Goal: Information Seeking & Learning: Compare options

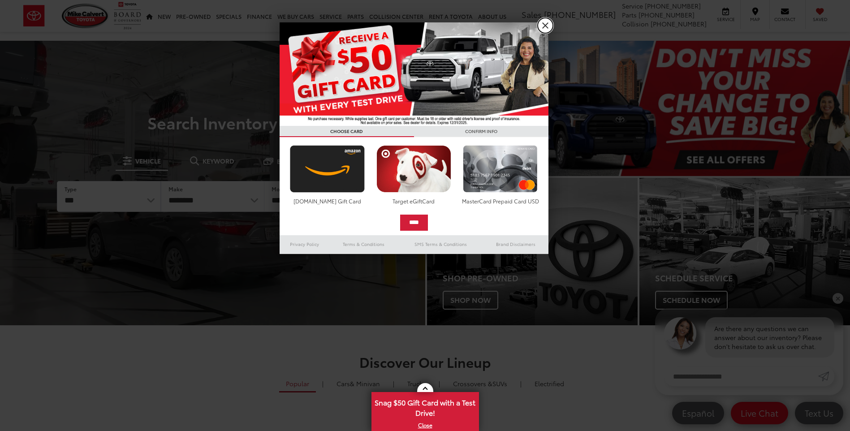
click at [542, 26] on link "X" at bounding box center [545, 25] width 15 height 15
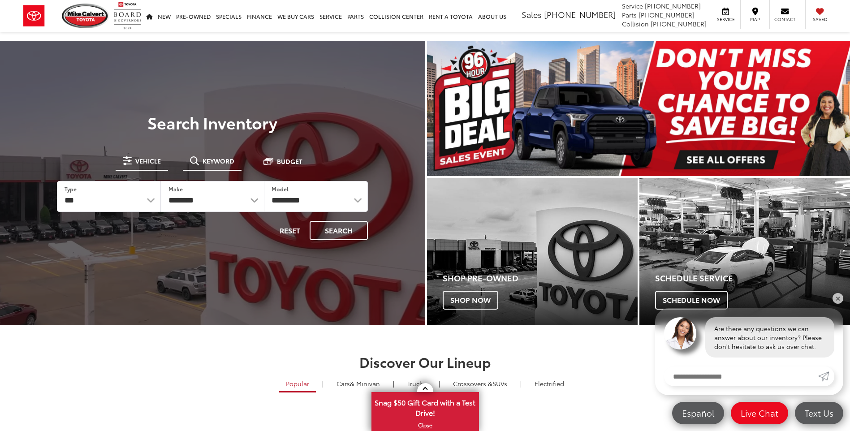
click at [225, 166] on button "Keyword" at bounding box center [212, 161] width 59 height 16
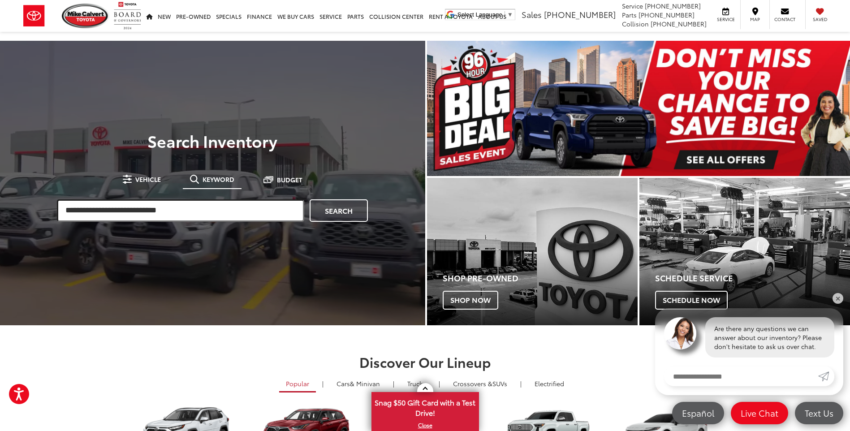
drag, startPoint x: 170, startPoint y: 211, endPoint x: 182, endPoint y: 170, distance: 42.6
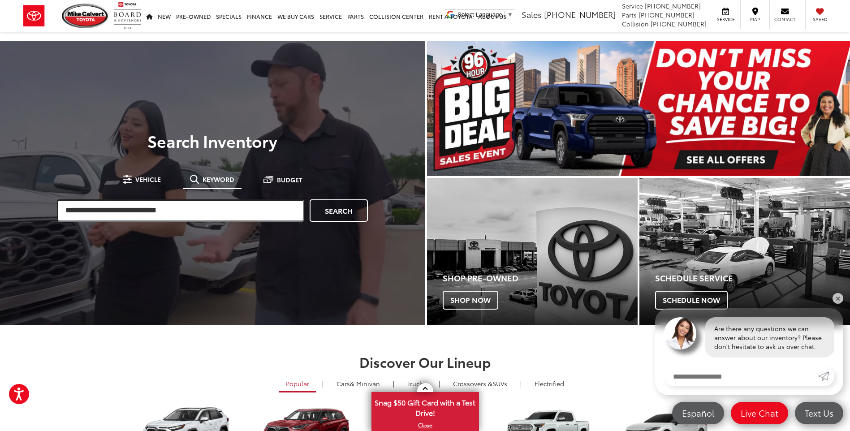
click at [171, 201] on input "search" at bounding box center [180, 211] width 247 height 22
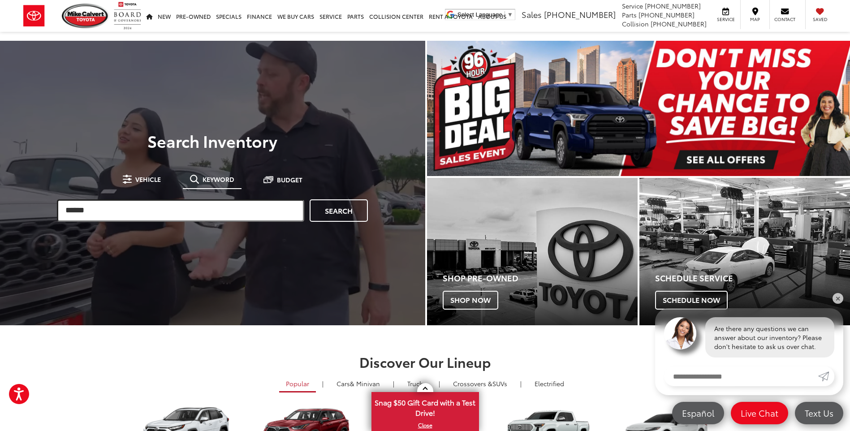
type input "******"
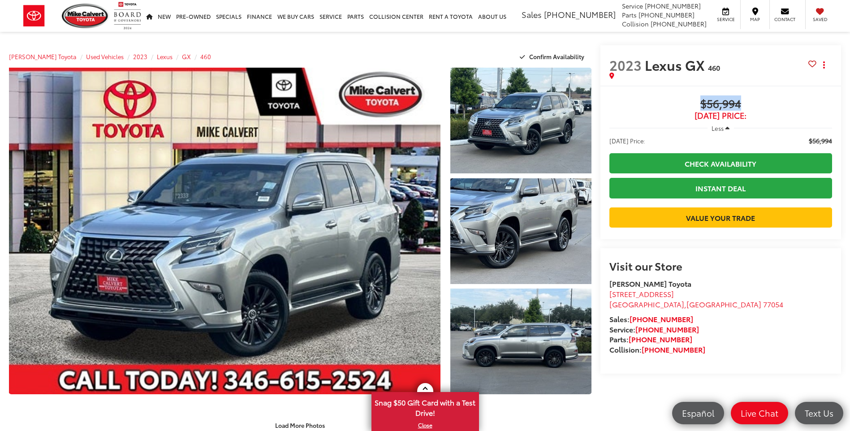
drag, startPoint x: 697, startPoint y: 104, endPoint x: 741, endPoint y: 104, distance: 43.9
click at [741, 104] on span "$56,994" at bounding box center [721, 104] width 223 height 13
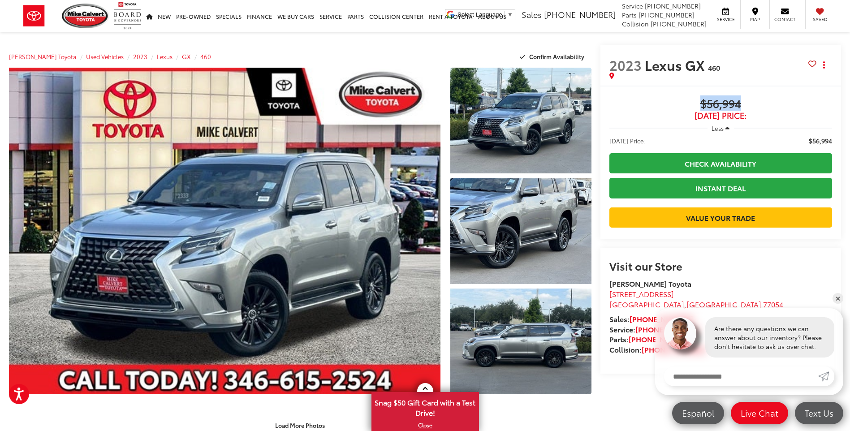
drag, startPoint x: 741, startPoint y: 104, endPoint x: 746, endPoint y: 103, distance: 5.5
click at [746, 103] on span "$56,994" at bounding box center [721, 104] width 223 height 13
drag, startPoint x: 745, startPoint y: 103, endPoint x: 713, endPoint y: 104, distance: 32.3
click at [713, 104] on span "$56,994" at bounding box center [721, 104] width 223 height 13
drag, startPoint x: 713, startPoint y: 104, endPoint x: 680, endPoint y: 101, distance: 33.4
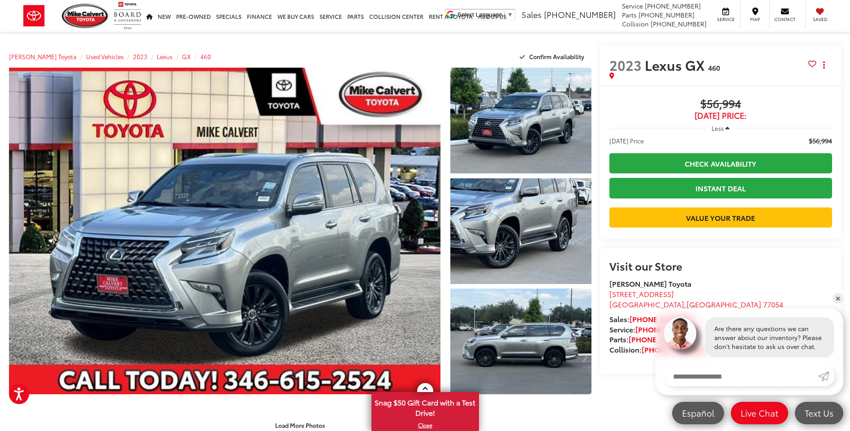
click at [680, 101] on span "$56,994" at bounding box center [721, 104] width 223 height 13
click at [157, 58] on span "Lexus" at bounding box center [165, 56] width 16 height 8
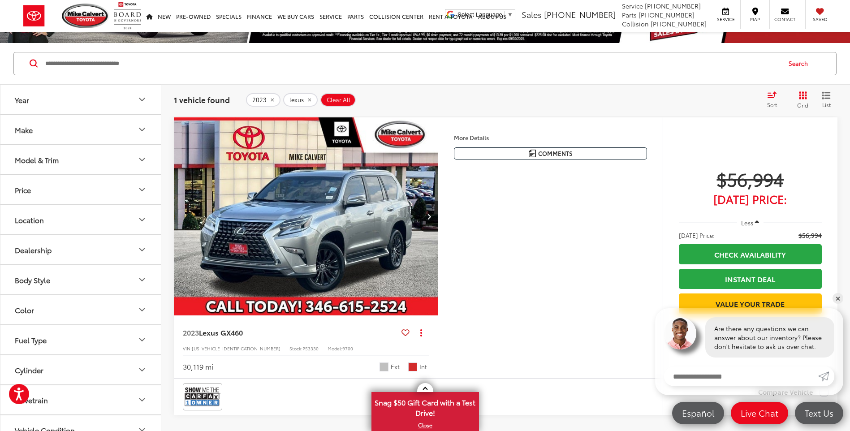
scroll to position [90, 0]
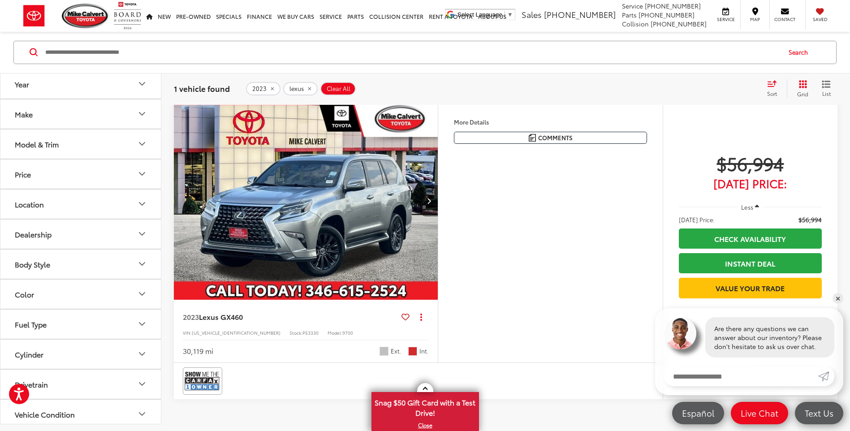
click at [431, 200] on icon "Next image" at bounding box center [429, 201] width 4 height 6
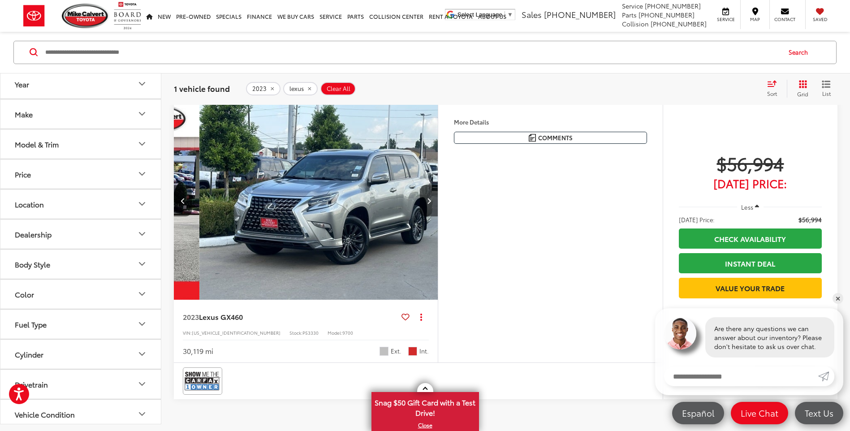
click at [431, 200] on icon "Next image" at bounding box center [429, 201] width 4 height 6
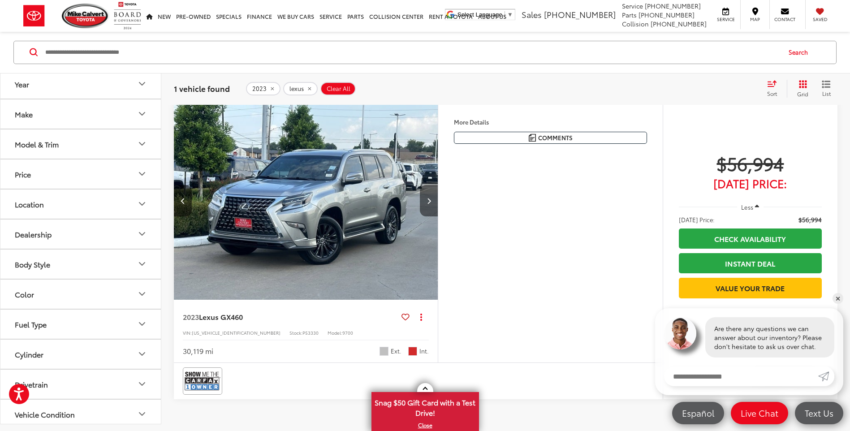
click at [431, 200] on icon "Next image" at bounding box center [429, 201] width 4 height 6
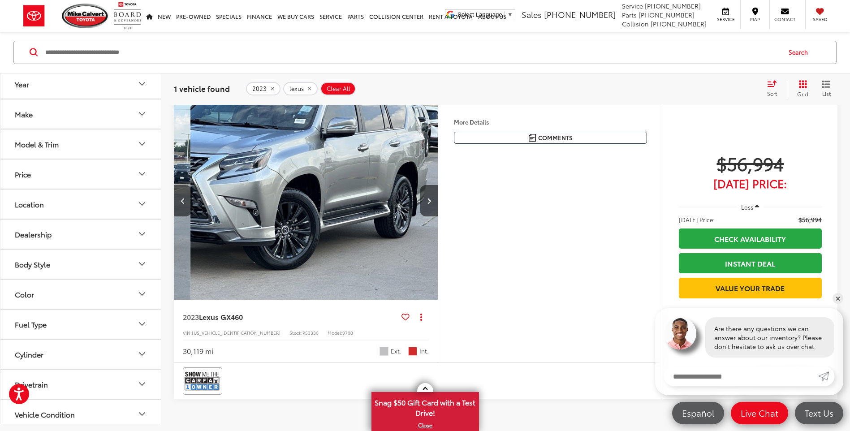
scroll to position [0, 531]
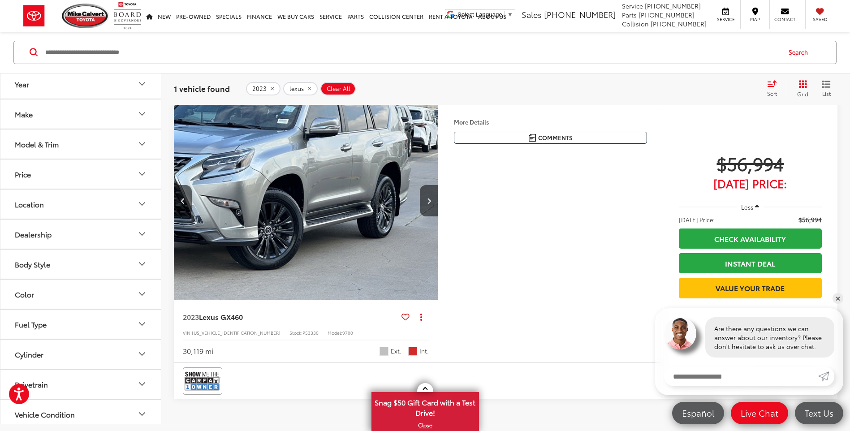
click at [410, 209] on img "2023 Lexus GX 460 2" at bounding box center [306, 201] width 265 height 199
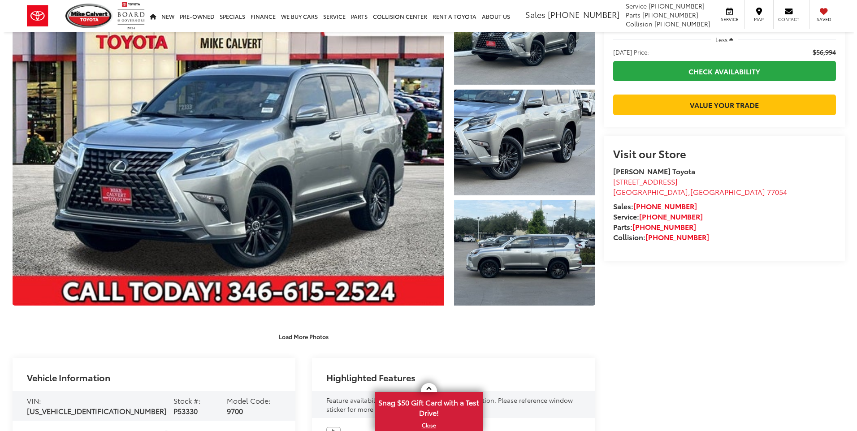
scroll to position [90, 0]
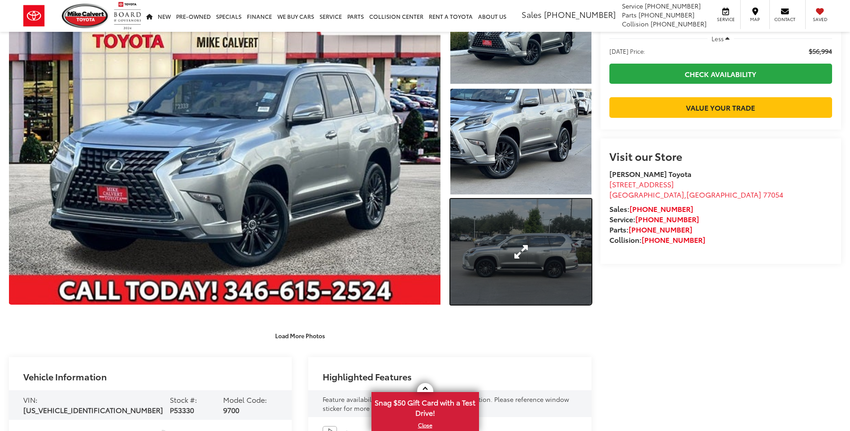
click at [467, 232] on link "Expand Photo 3" at bounding box center [521, 252] width 141 height 106
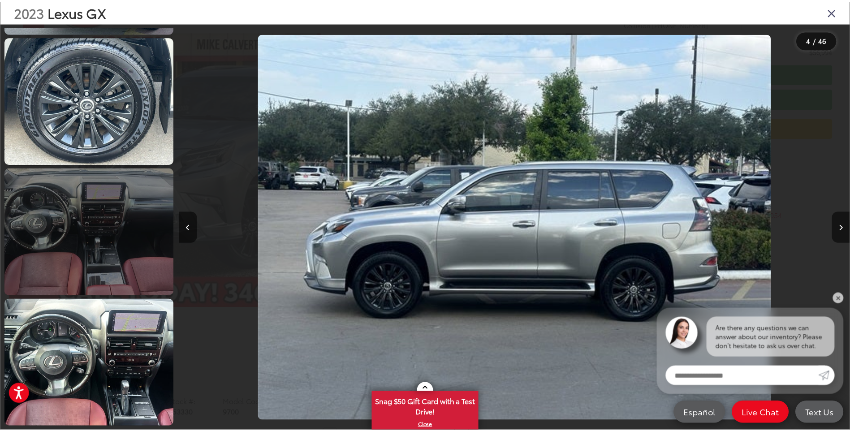
scroll to position [914, 0]
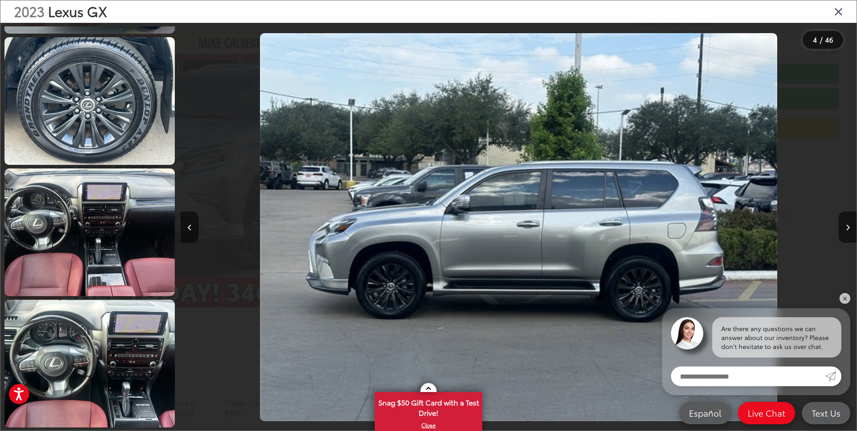
click at [838, 11] on icon "Close gallery" at bounding box center [838, 11] width 9 height 12
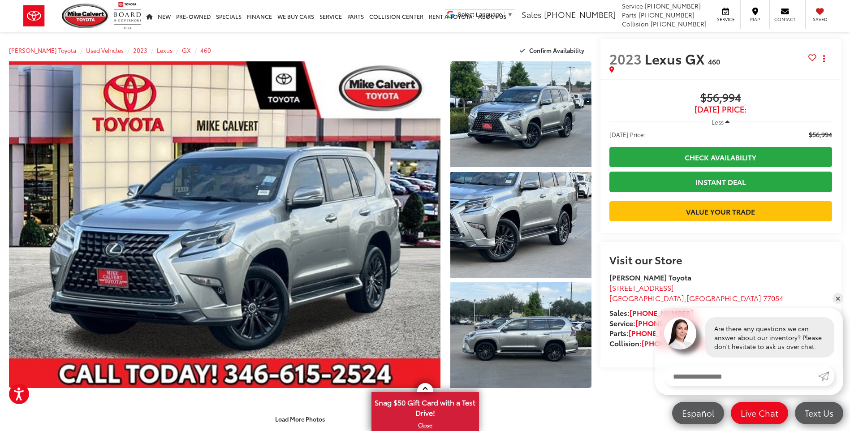
scroll to position [0, 0]
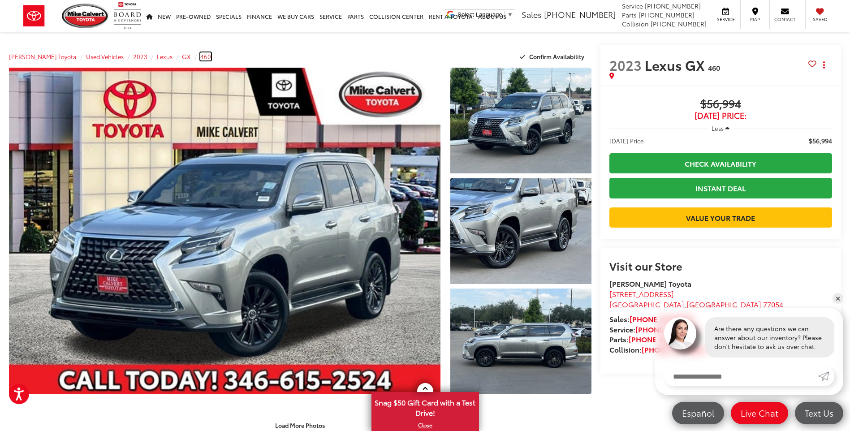
click at [200, 56] on span "460" at bounding box center [205, 56] width 11 height 8
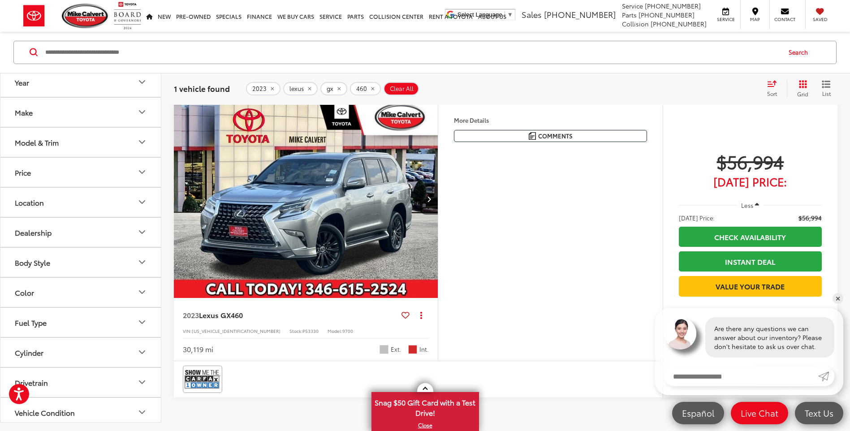
scroll to position [90, 0]
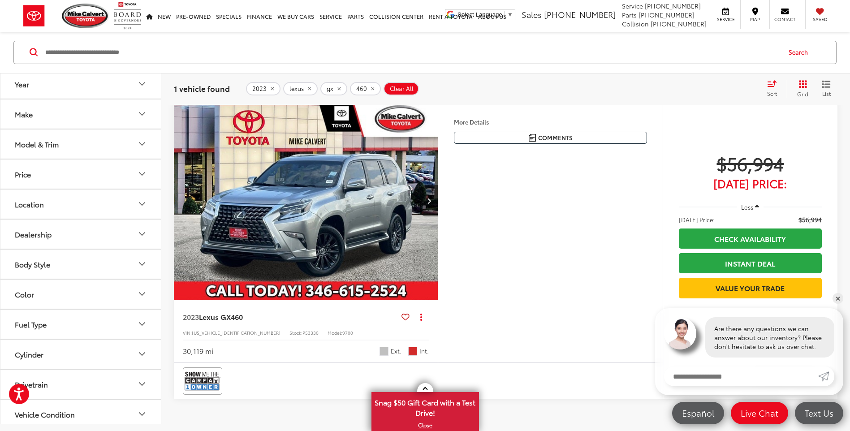
click at [432, 200] on button "Next image" at bounding box center [429, 200] width 18 height 31
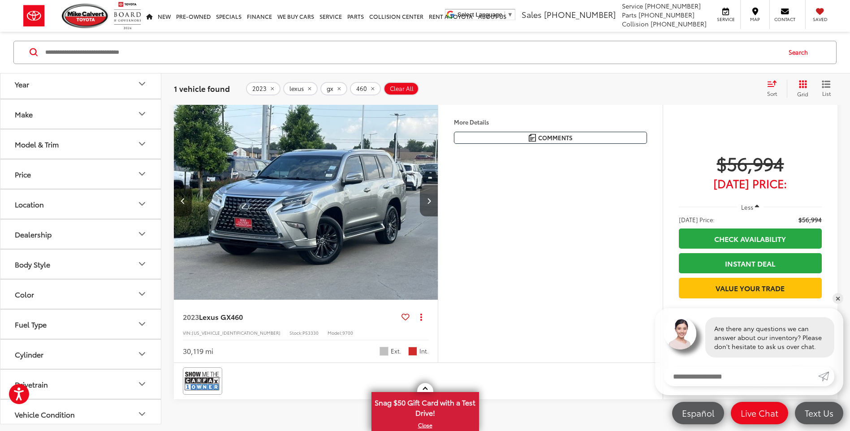
click at [432, 200] on button "Next image" at bounding box center [429, 200] width 18 height 31
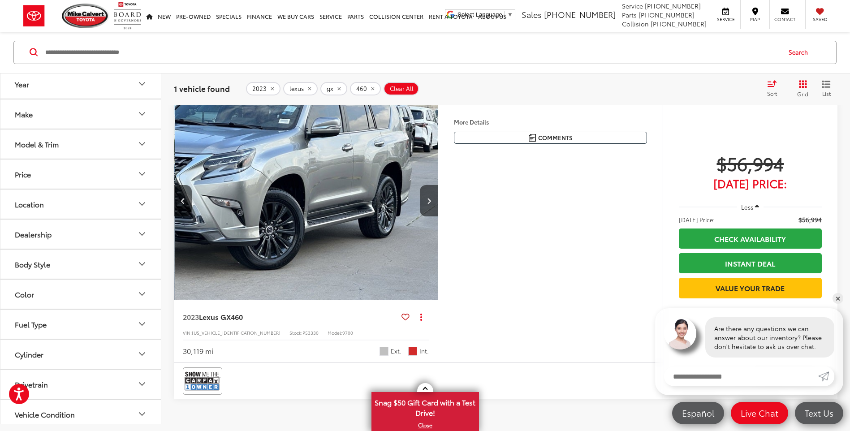
scroll to position [0, 531]
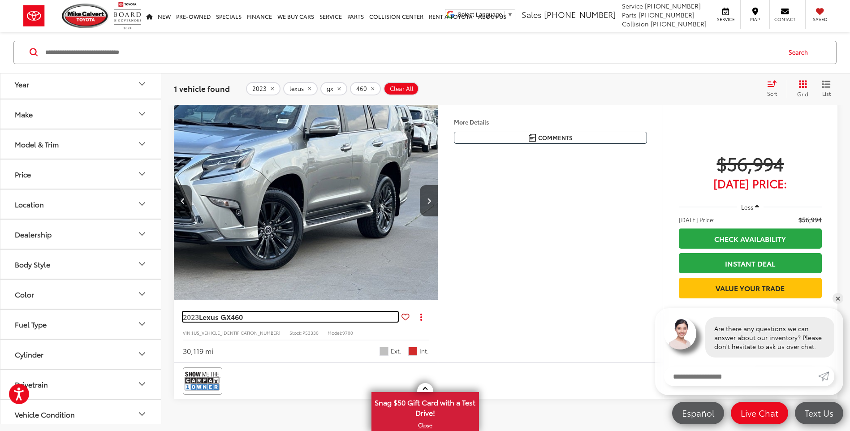
click at [212, 317] on span "Lexus GX" at bounding box center [215, 317] width 32 height 10
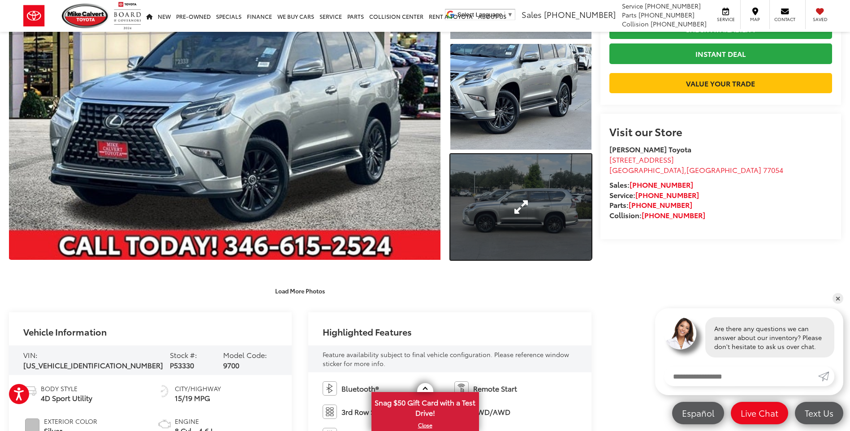
click at [517, 230] on link "Expand Photo 3" at bounding box center [521, 207] width 141 height 106
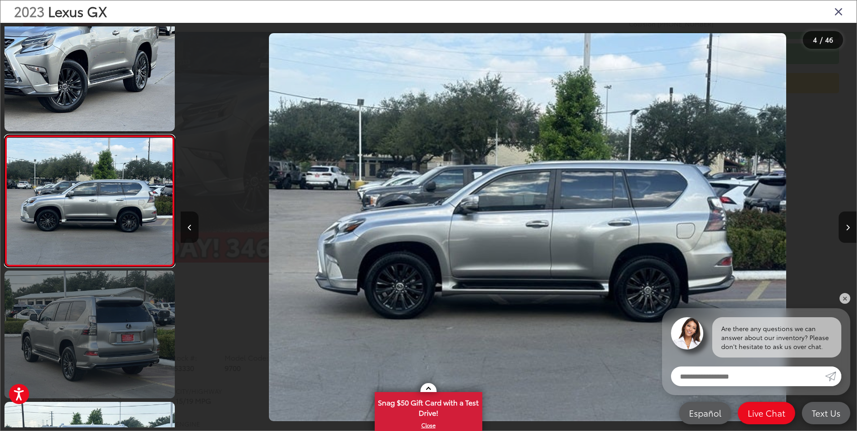
scroll to position [0, 2028]
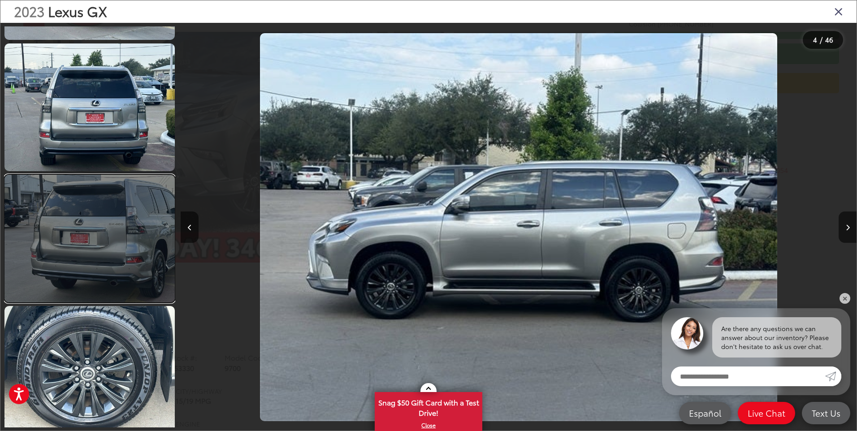
click at [113, 286] on link at bounding box center [89, 239] width 170 height 128
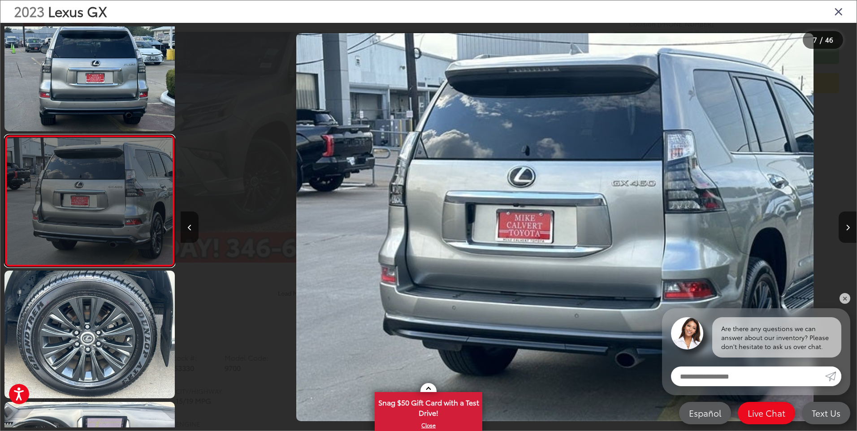
scroll to position [0, 4057]
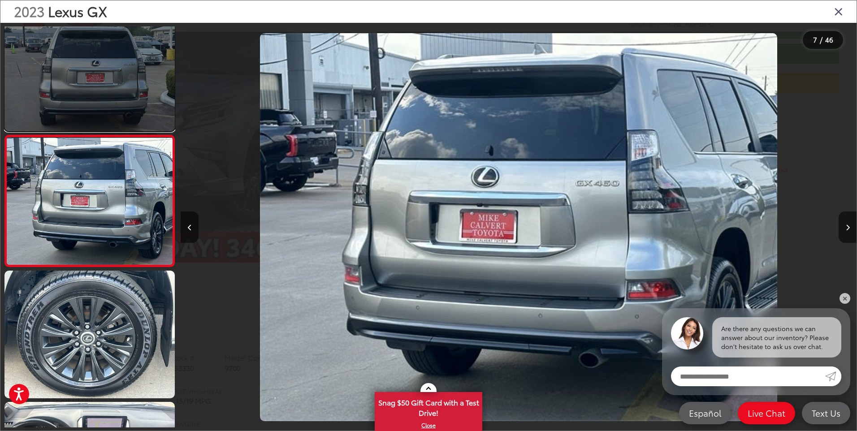
click at [148, 119] on link at bounding box center [89, 68] width 170 height 128
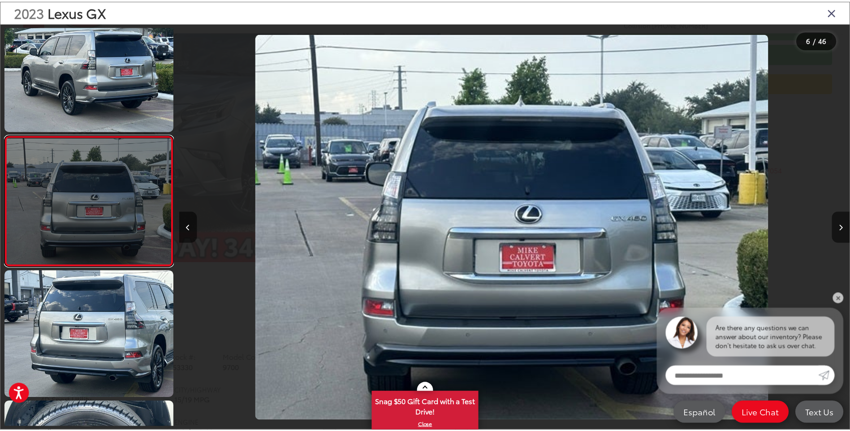
scroll to position [0, 3380]
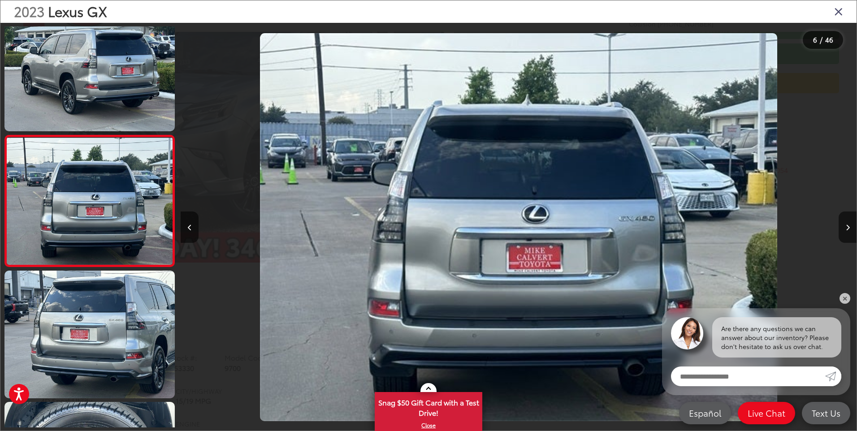
click at [840, 13] on icon "Close gallery" at bounding box center [838, 11] width 9 height 12
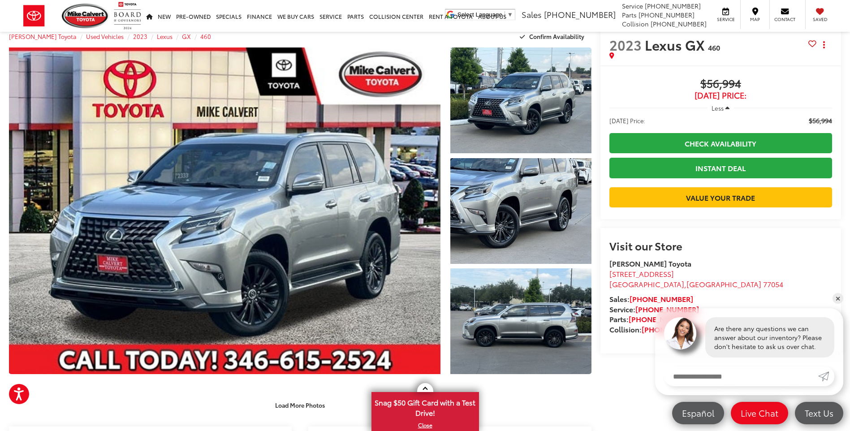
scroll to position [0, 0]
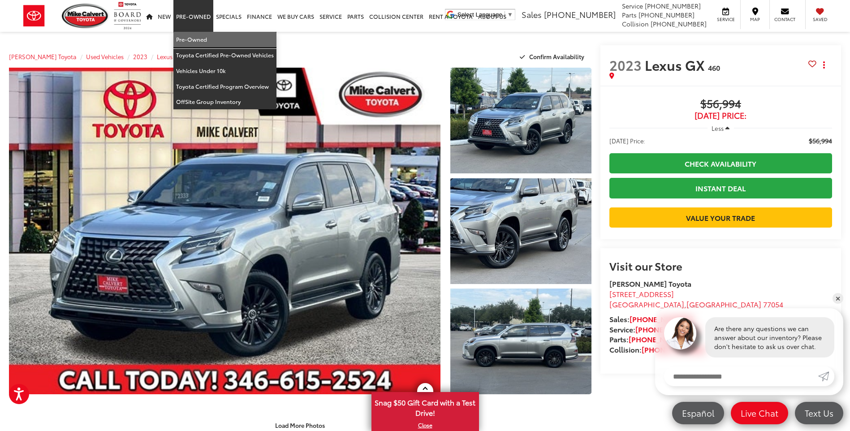
click at [191, 37] on link "Pre-Owned" at bounding box center [225, 40] width 103 height 16
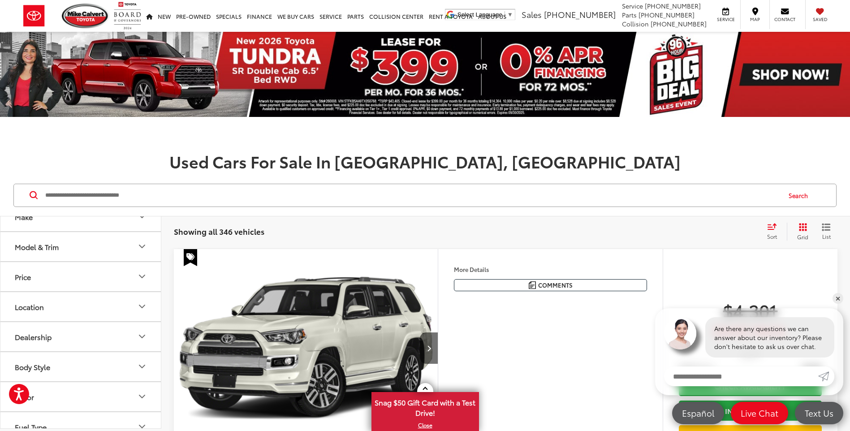
click at [98, 256] on button "Model & Trim" at bounding box center [80, 246] width 161 height 29
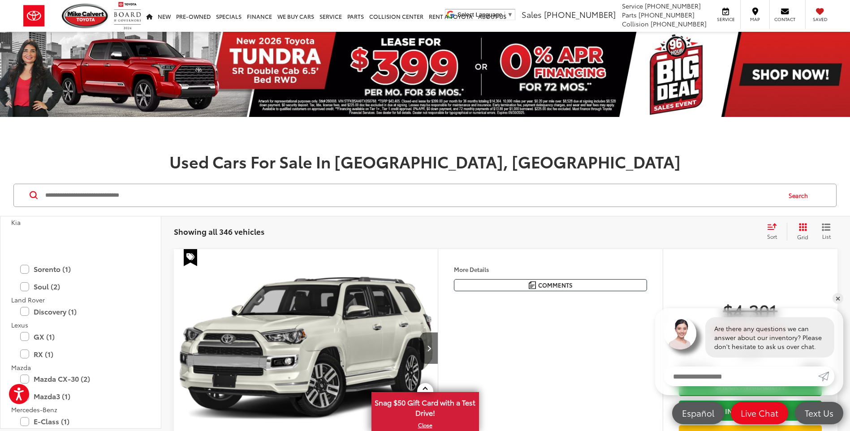
scroll to position [1076, 0]
click at [57, 354] on label "RX (1)" at bounding box center [80, 355] width 121 height 16
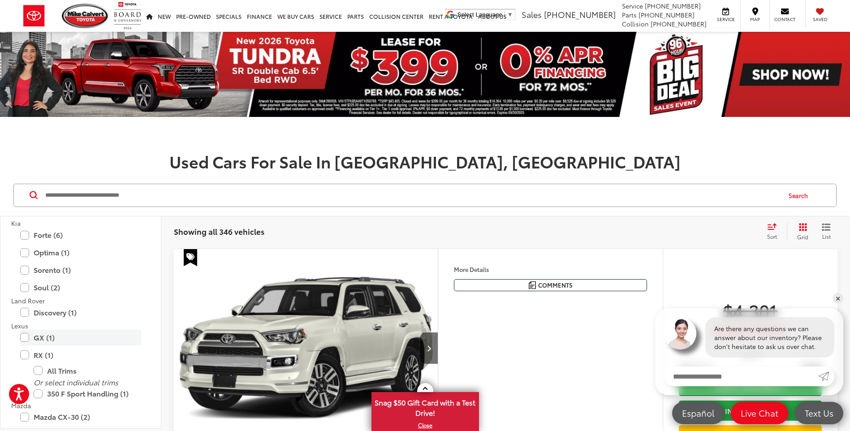
click at [56, 340] on label "GX (1)" at bounding box center [80, 338] width 121 height 16
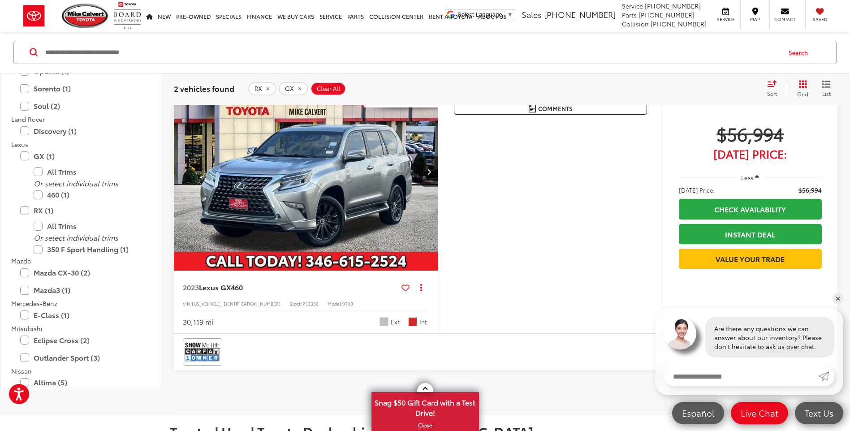
scroll to position [493, 0]
click at [27, 158] on label "GX (1)" at bounding box center [80, 156] width 121 height 16
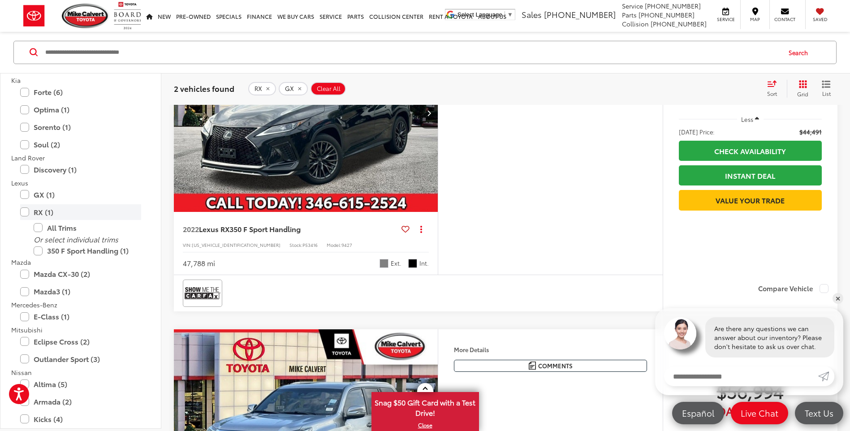
click at [25, 171] on label "Discovery (1)" at bounding box center [80, 170] width 121 height 16
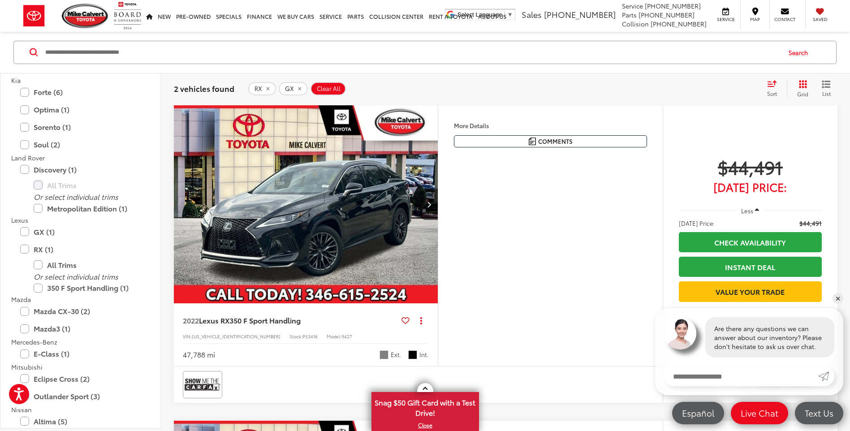
scroll to position [143, 0]
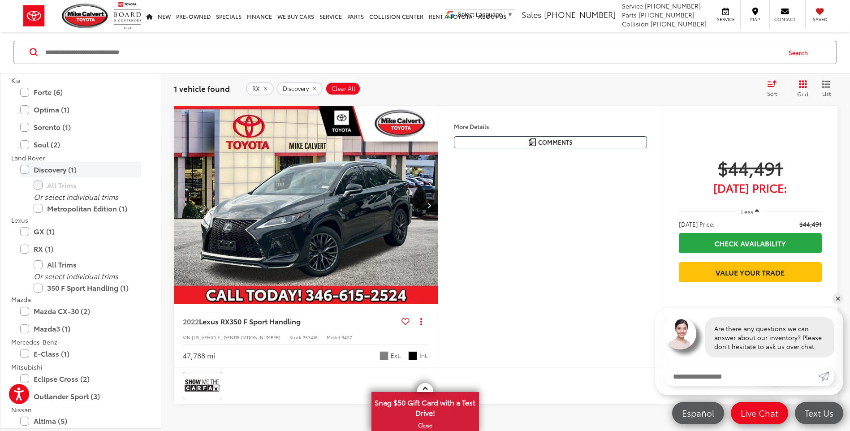
click at [25, 174] on label "Discovery (1)" at bounding box center [80, 170] width 121 height 16
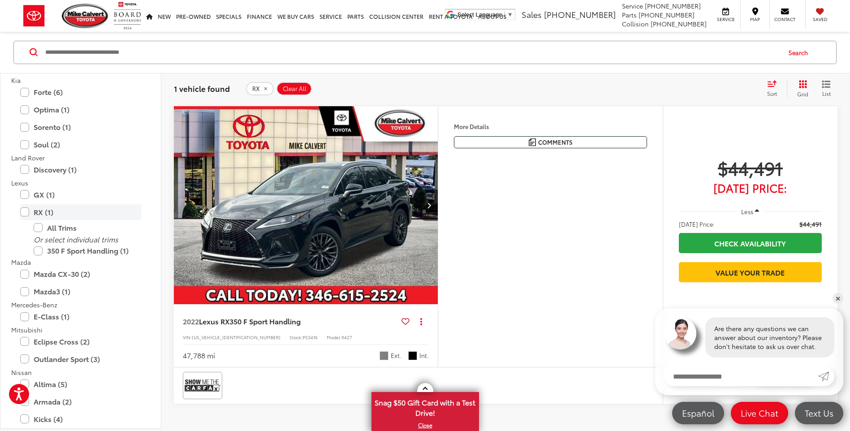
click at [23, 211] on label "RX (1)" at bounding box center [80, 212] width 121 height 16
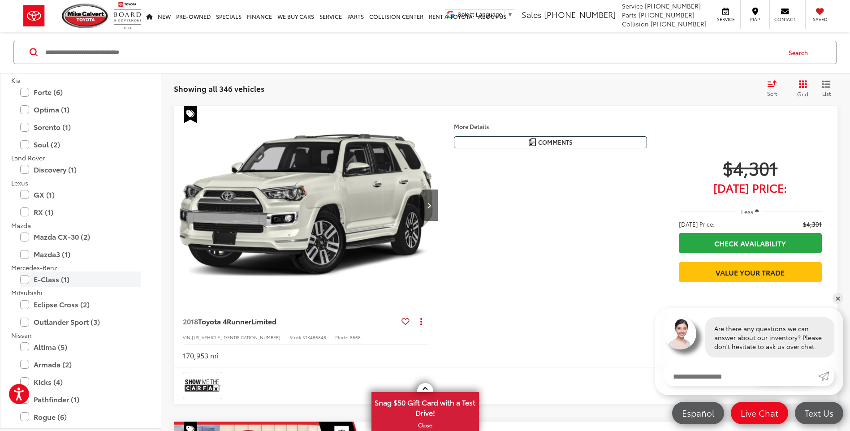
click at [24, 279] on label "E-Class (1)" at bounding box center [80, 280] width 121 height 16
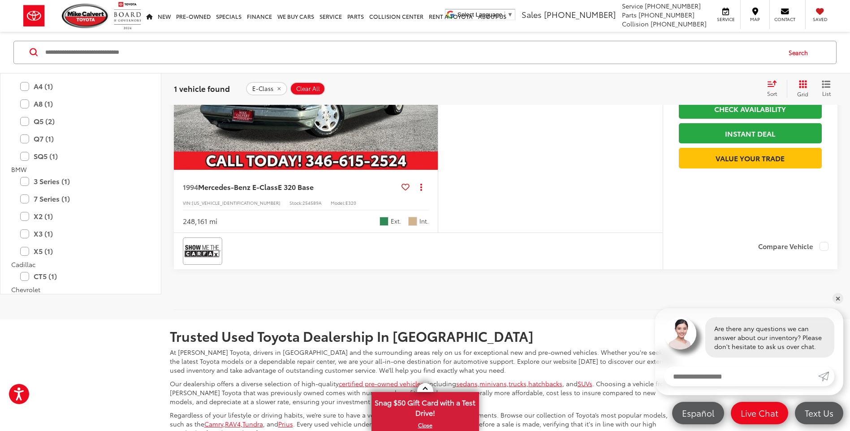
scroll to position [233, 0]
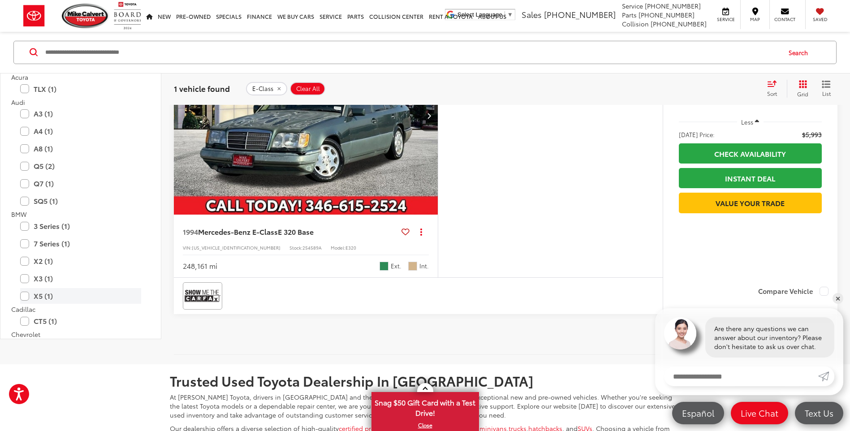
click at [46, 296] on label "X5 (1)" at bounding box center [80, 296] width 121 height 16
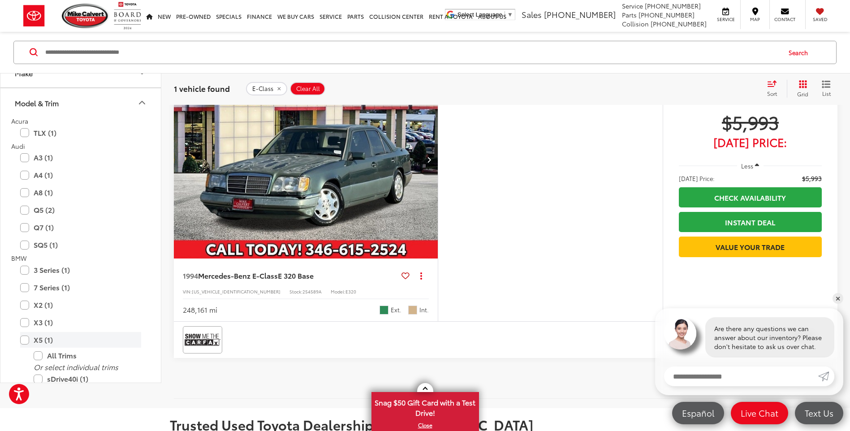
scroll to position [143, 0]
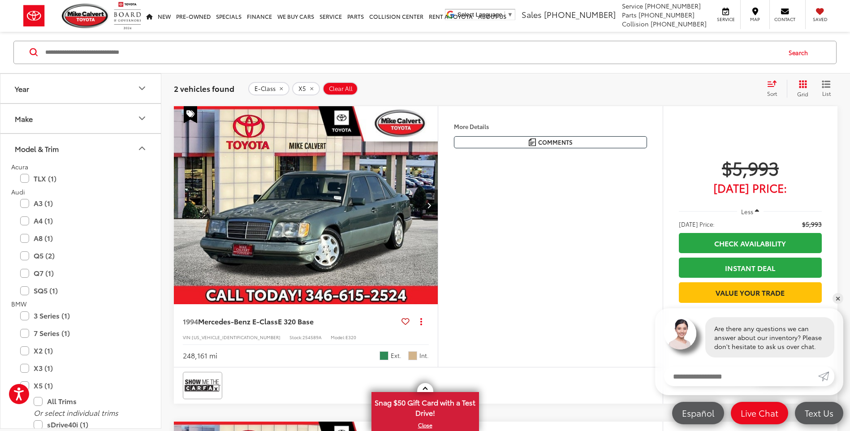
click at [280, 90] on icon "remove E-Class" at bounding box center [281, 88] width 3 height 3
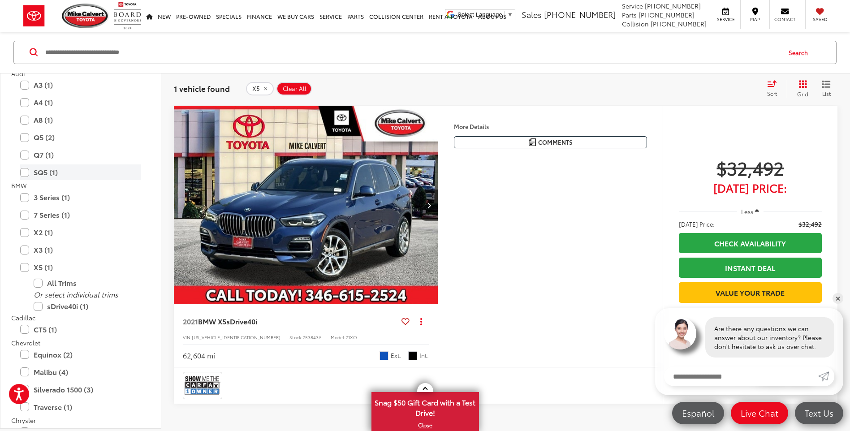
scroll to position [135, 0]
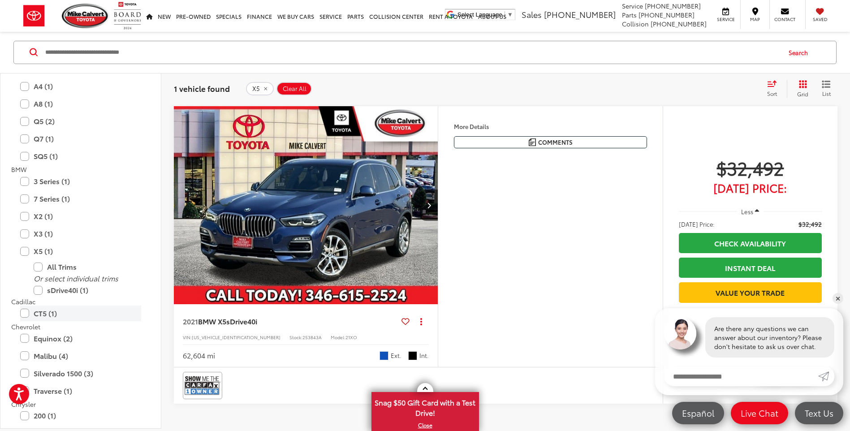
click at [37, 316] on label "CT5 (1)" at bounding box center [80, 314] width 121 height 16
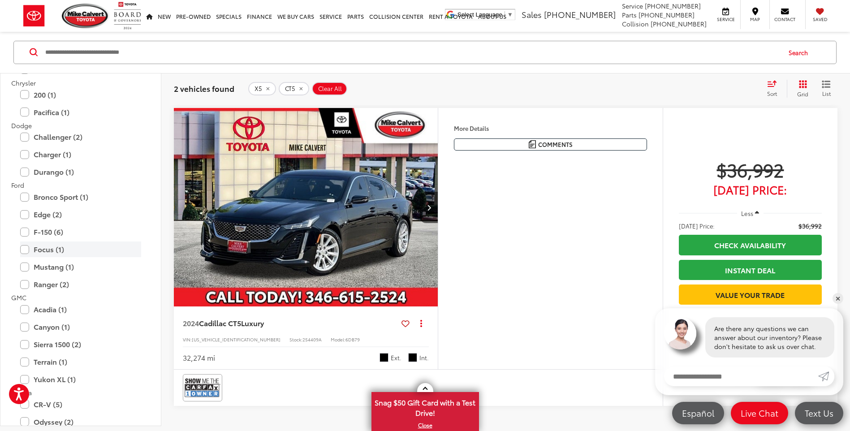
scroll to position [419, 0]
click at [27, 199] on label "Bronco Sport (1)" at bounding box center [80, 195] width 121 height 16
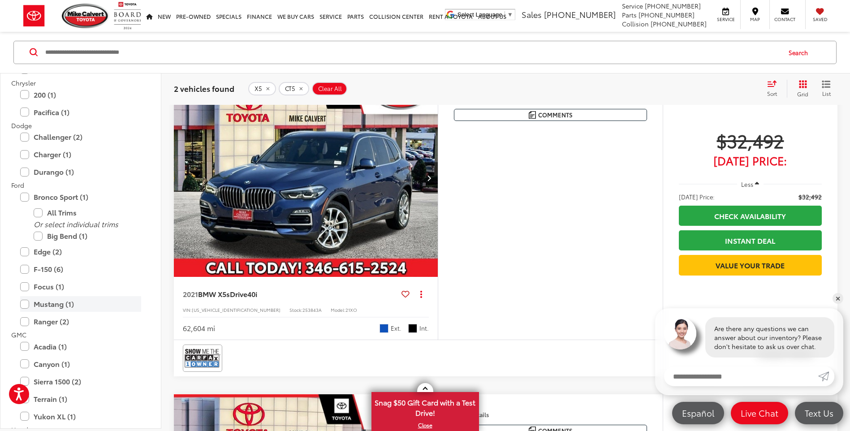
scroll to position [143, 0]
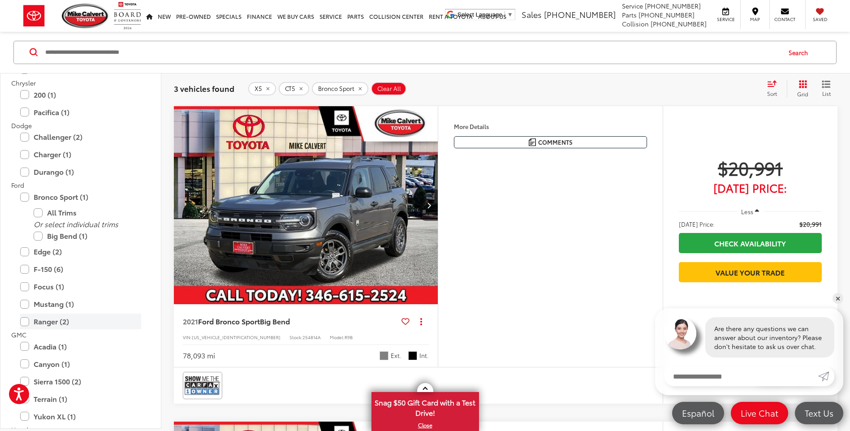
click at [23, 320] on label "Ranger (2)" at bounding box center [80, 322] width 121 height 16
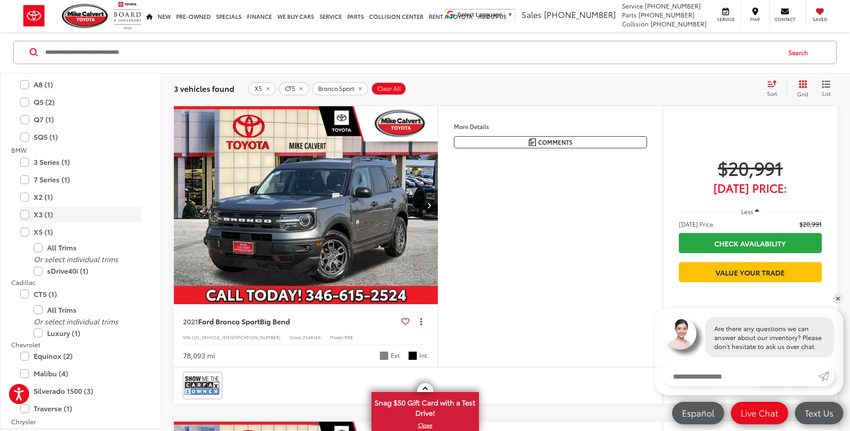
scroll to position [150, 0]
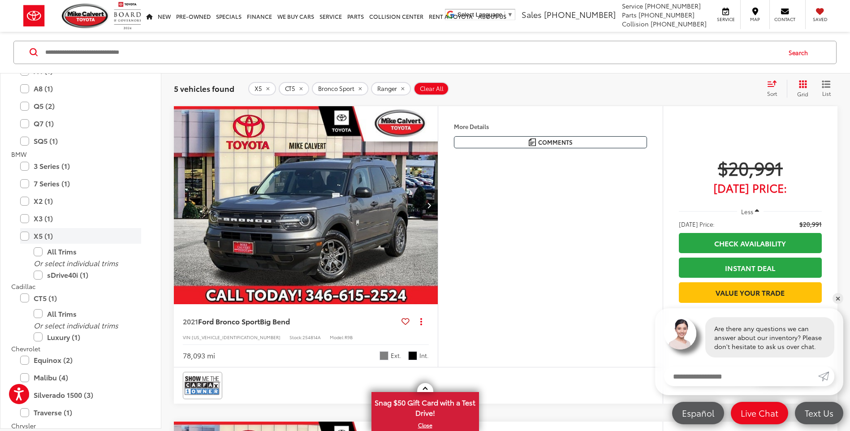
click at [25, 235] on label "X5 (1)" at bounding box center [80, 236] width 121 height 16
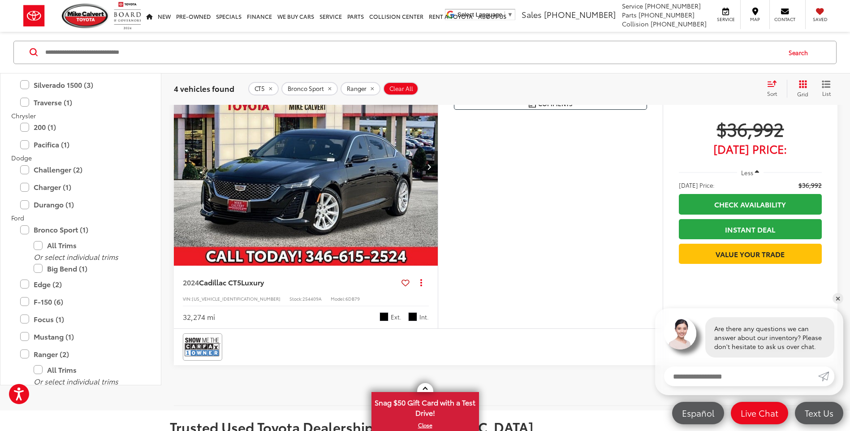
scroll to position [382, 0]
click at [25, 230] on label "Bronco Sport (1)" at bounding box center [80, 228] width 121 height 16
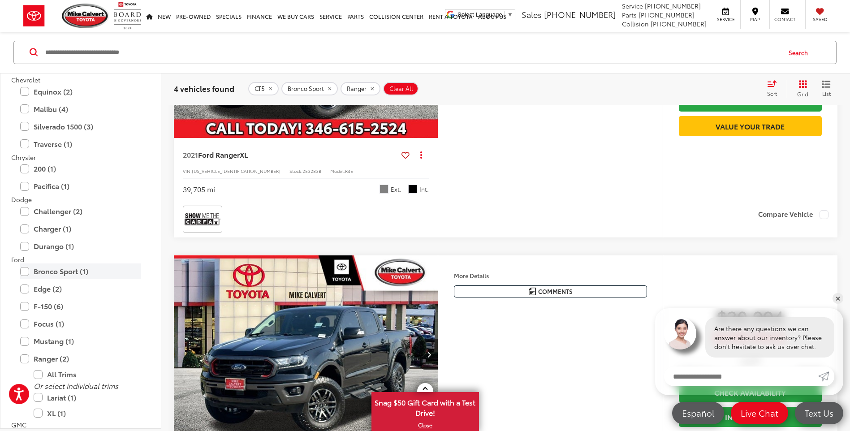
click at [25, 230] on label "Charger (1)" at bounding box center [80, 229] width 121 height 16
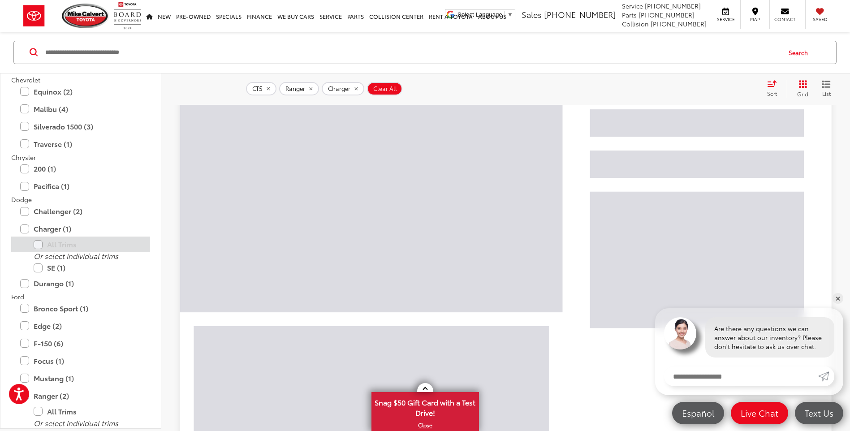
scroll to position [143, 0]
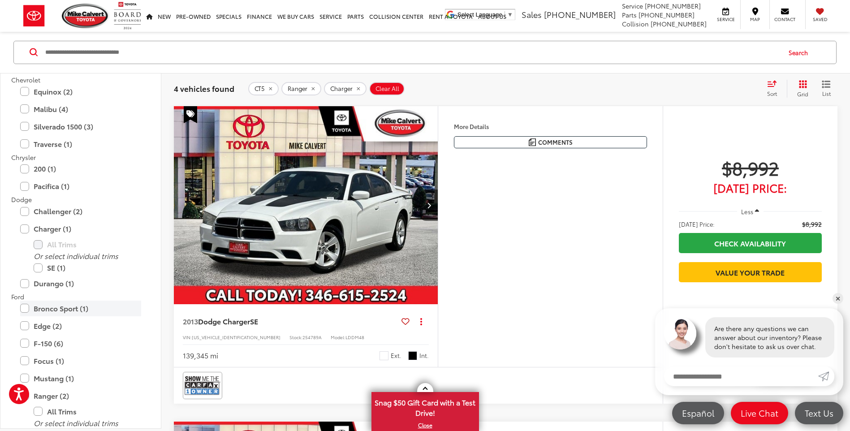
click at [25, 304] on label "Bronco Sport (1)" at bounding box center [80, 309] width 121 height 16
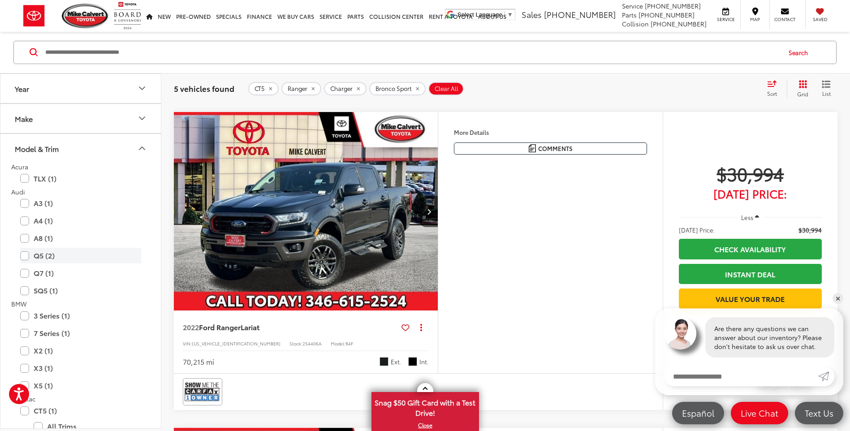
click at [24, 258] on label "Q5 (2)" at bounding box center [80, 256] width 121 height 16
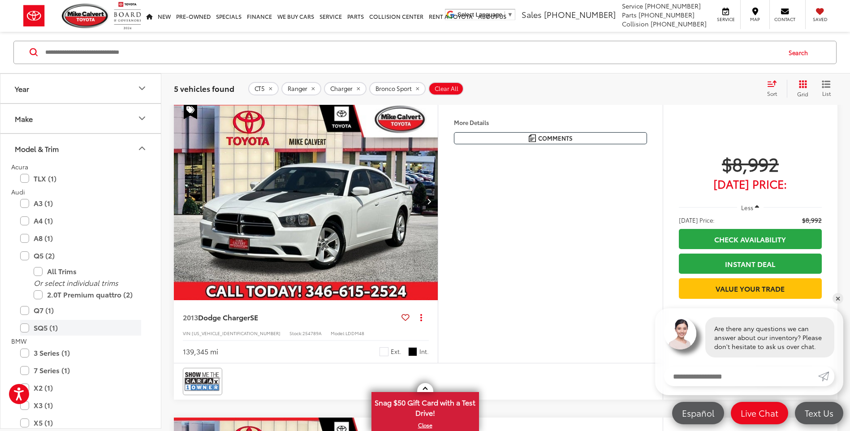
scroll to position [143, 0]
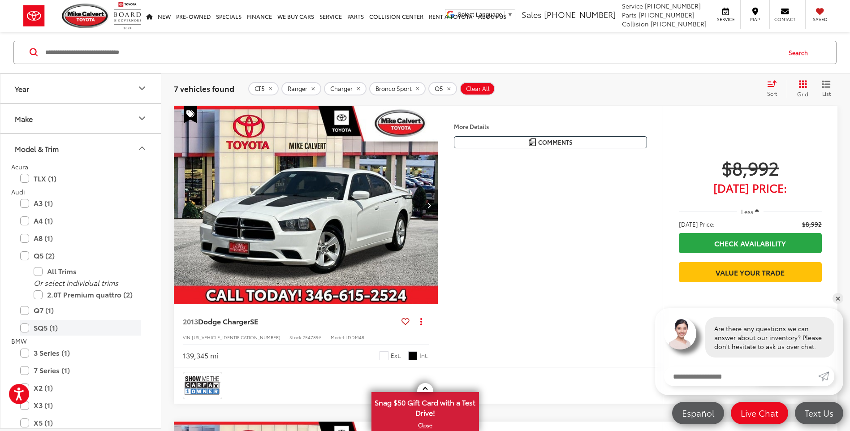
click at [23, 322] on label "SQ5 (1)" at bounding box center [80, 328] width 121 height 16
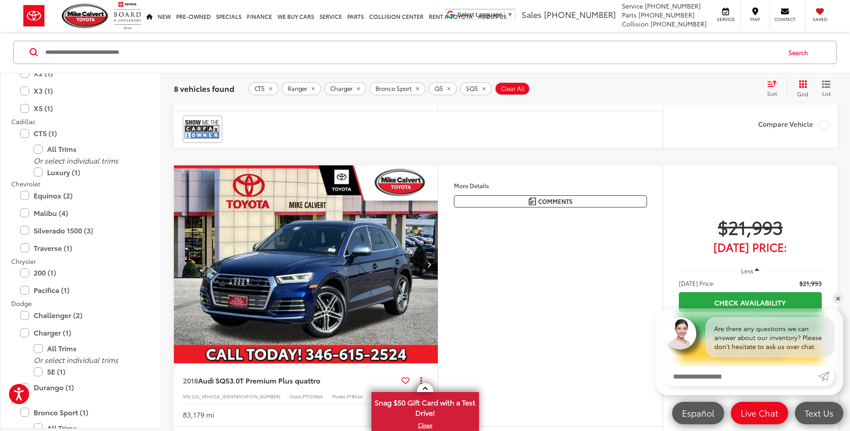
scroll to position [1354, 0]
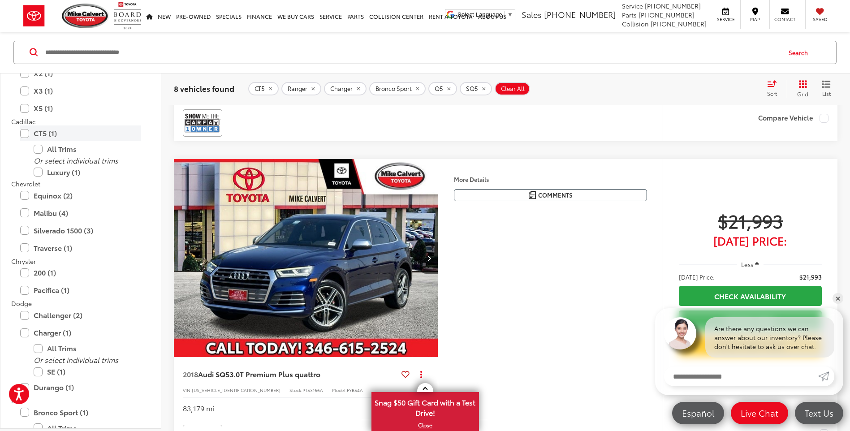
click at [30, 132] on label "CT5 (1)" at bounding box center [80, 134] width 121 height 16
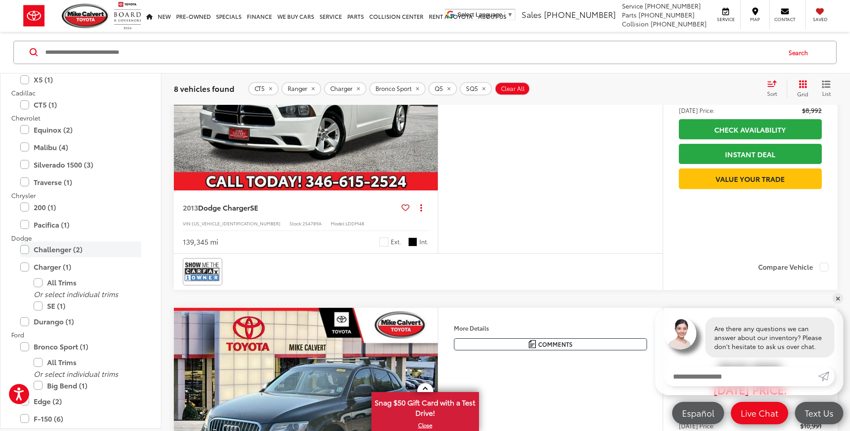
scroll to position [322, 0]
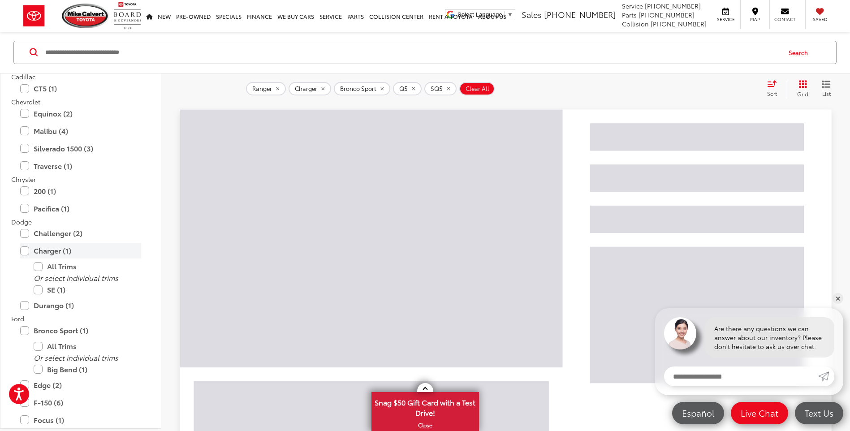
click at [32, 253] on label "Charger (1)" at bounding box center [80, 251] width 121 height 16
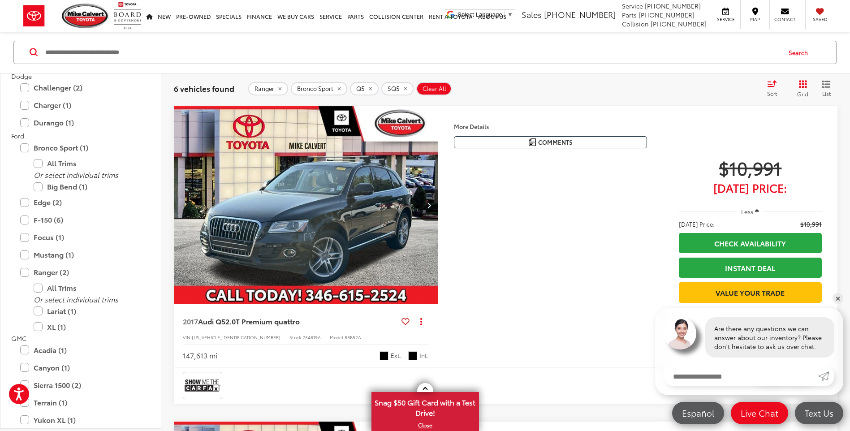
scroll to position [464, 0]
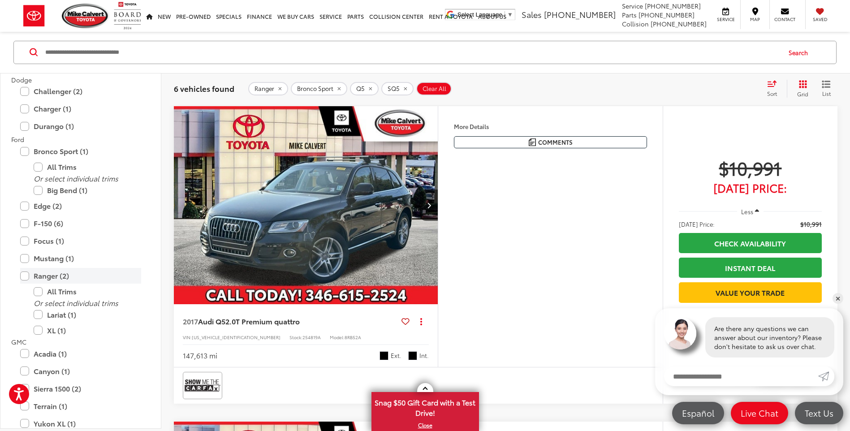
click at [22, 273] on label "Ranger (2)" at bounding box center [80, 276] width 121 height 16
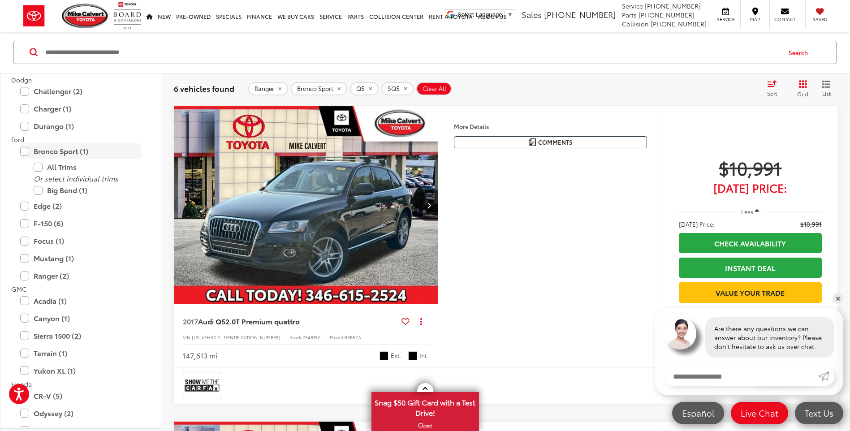
click at [26, 151] on label "Bronco Sport (1)" at bounding box center [80, 151] width 121 height 16
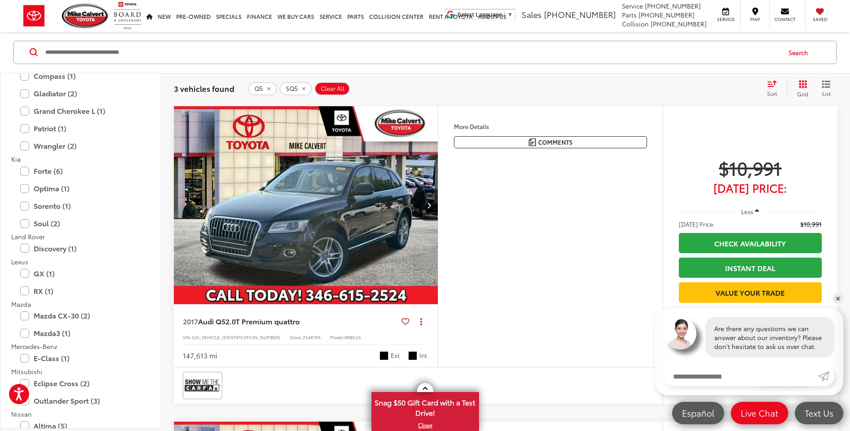
scroll to position [1002, 0]
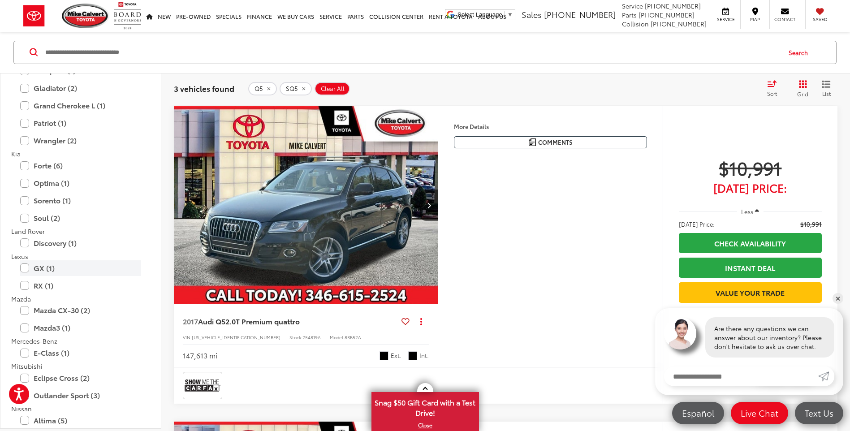
click at [64, 272] on label "GX (1)" at bounding box center [80, 268] width 121 height 16
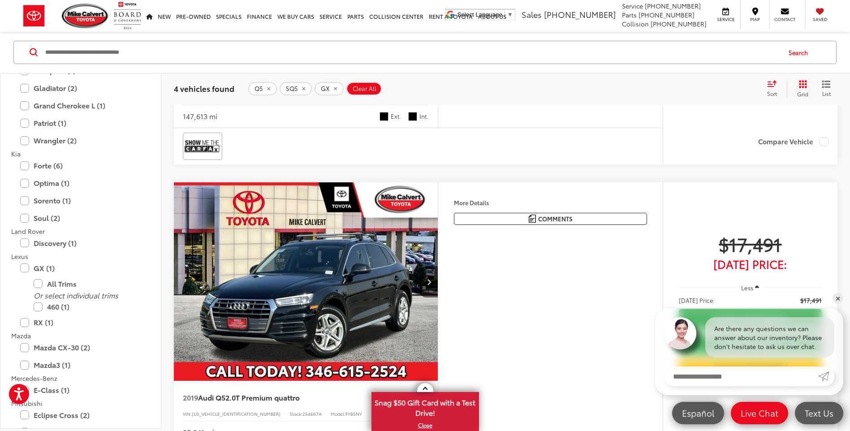
scroll to position [278, 0]
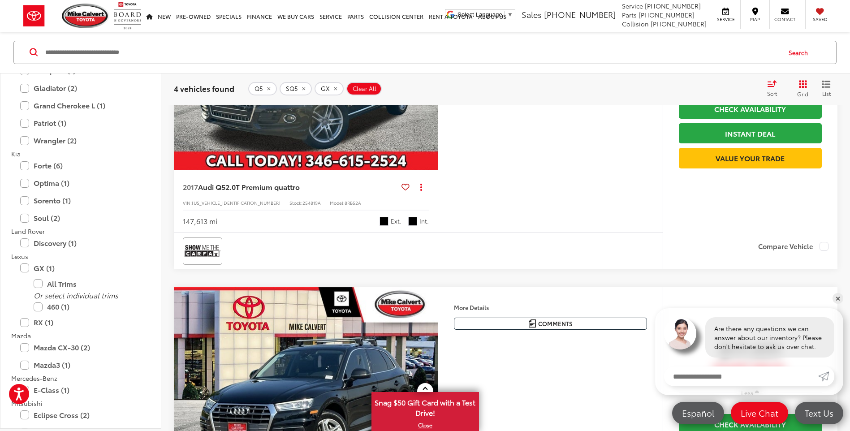
click at [301, 89] on icon "remove SQ5" at bounding box center [304, 88] width 6 height 5
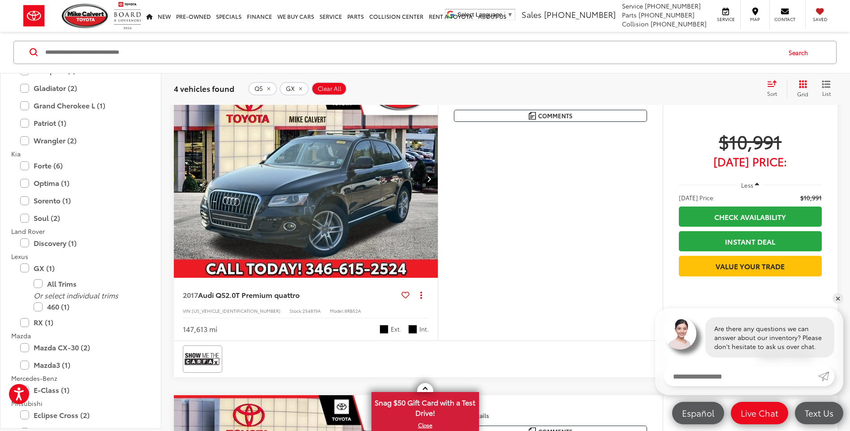
scroll to position [143, 0]
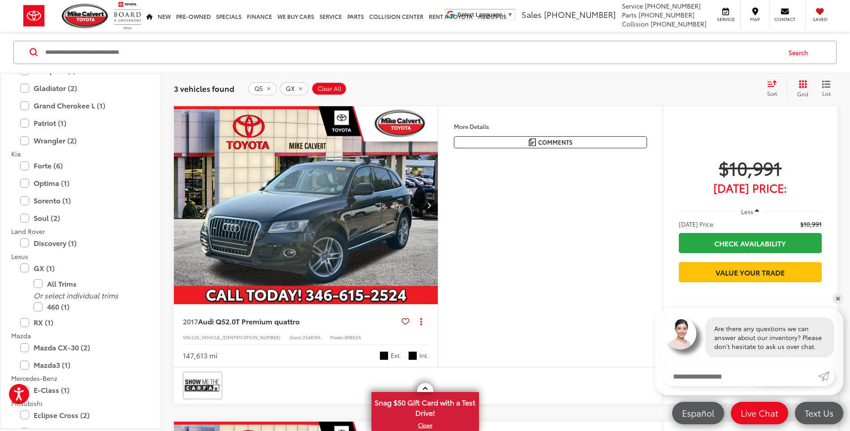
click at [266, 88] on icon "remove Q5" at bounding box center [269, 88] width 6 height 5
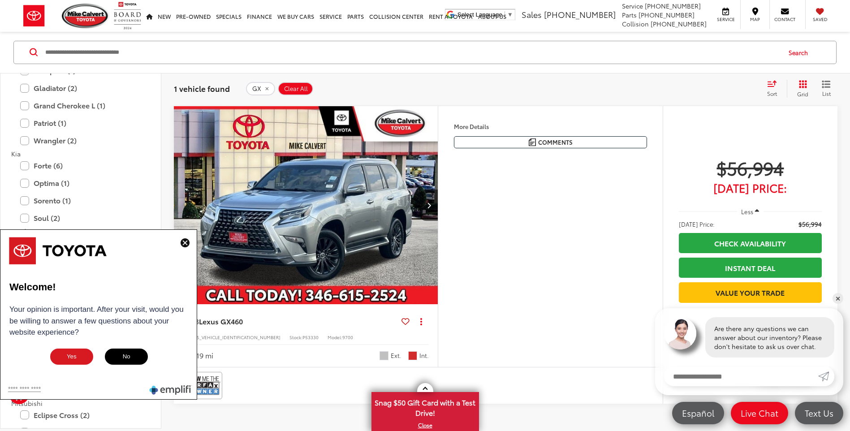
click at [184, 242] on img at bounding box center [185, 243] width 9 height 9
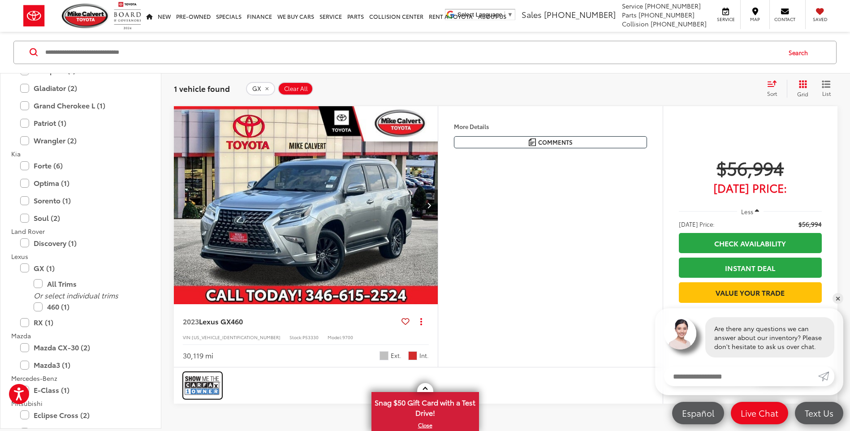
click at [202, 377] on img at bounding box center [203, 386] width 36 height 24
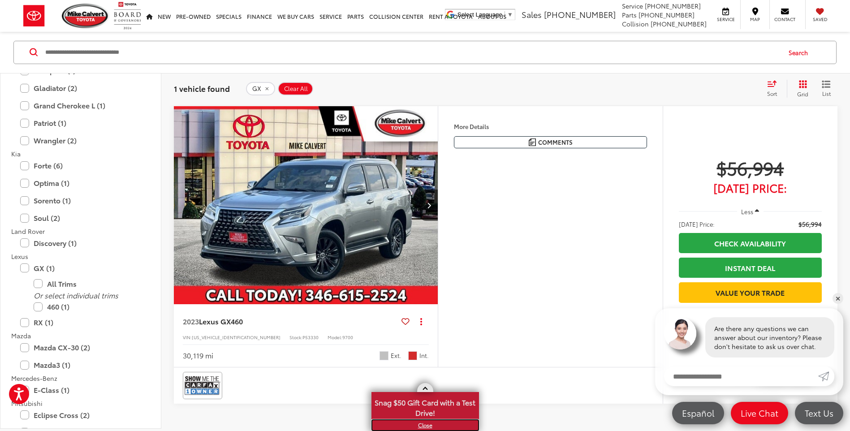
click at [427, 424] on link "X" at bounding box center [426, 426] width 106 height 10
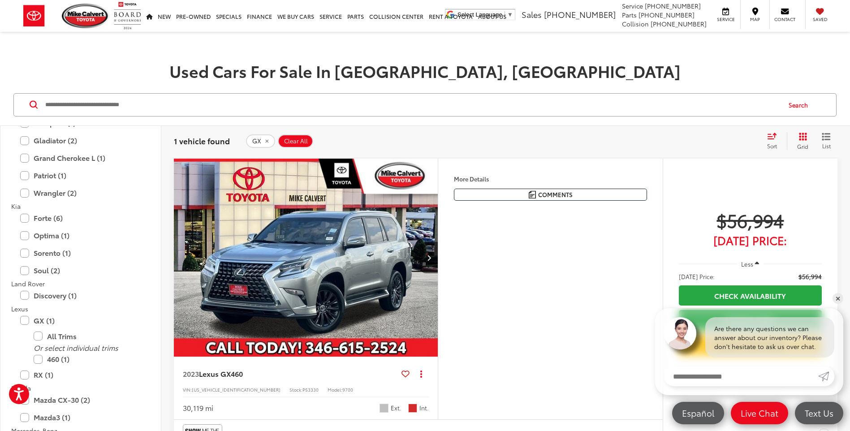
scroll to position [90, 0]
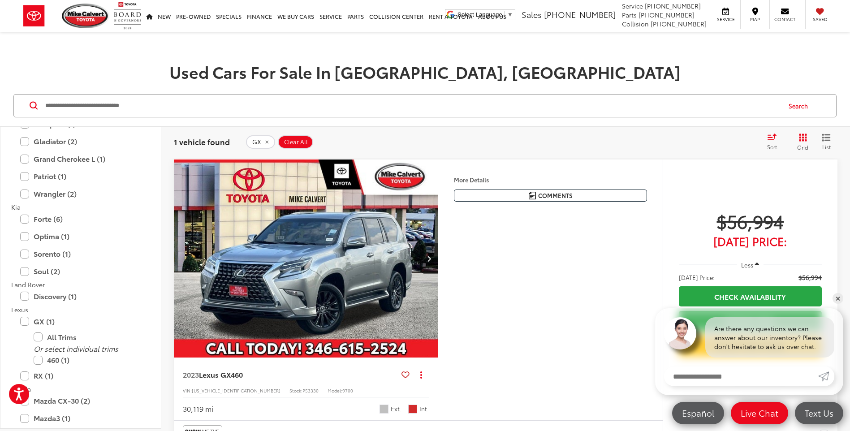
click at [243, 108] on input "Search by Make, Model, or Keyword" at bounding box center [412, 106] width 736 height 22
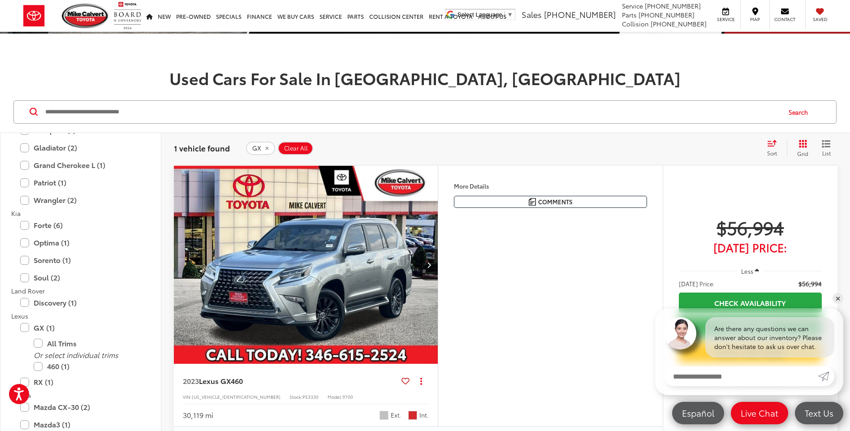
scroll to position [179, 0]
